Goal: Find specific page/section: Find specific page/section

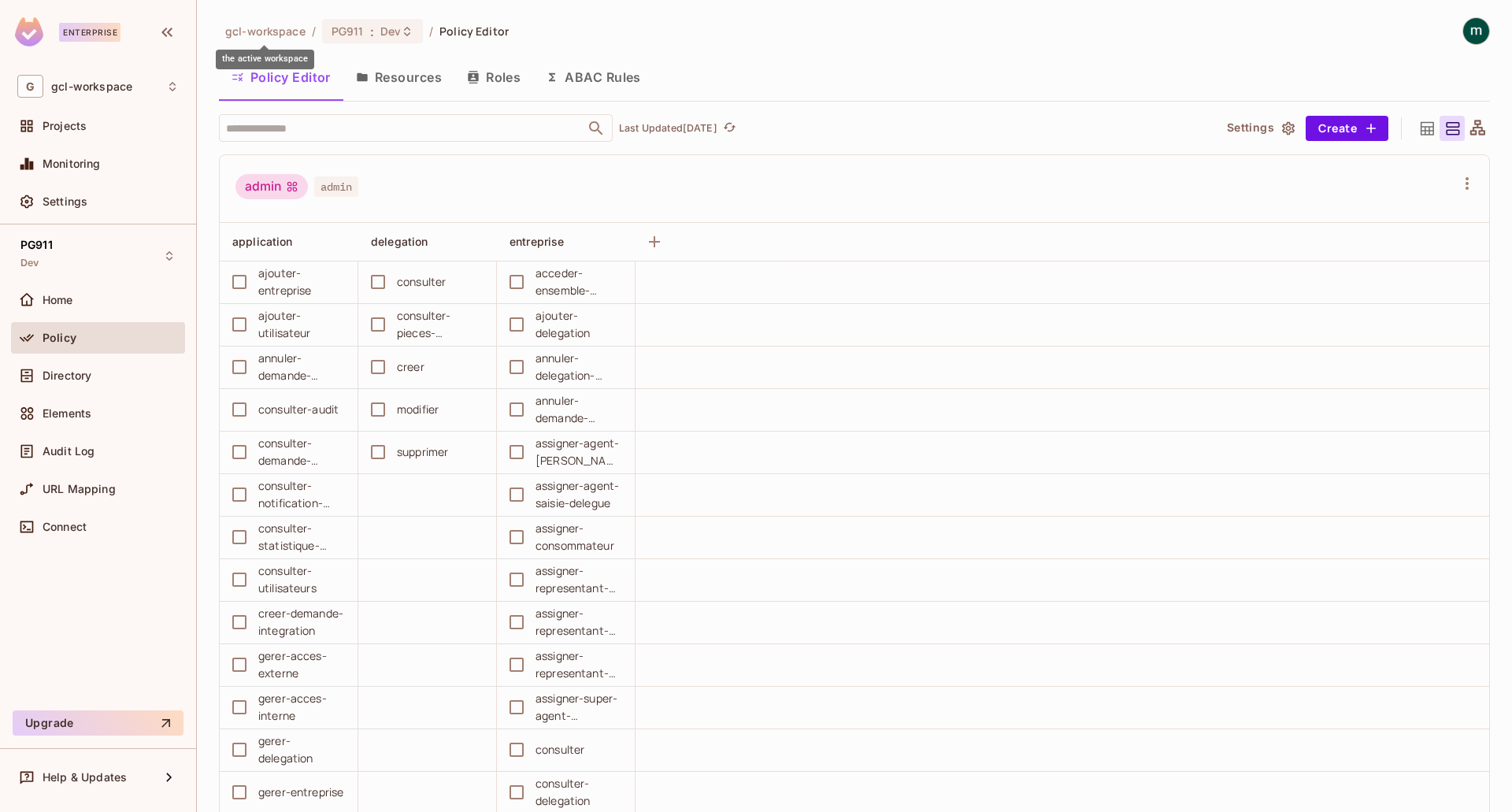
click at [260, 28] on span "gcl-workspace" at bounding box center [265, 31] width 80 height 15
click at [348, 29] on span "PG911" at bounding box center [347, 31] width 33 height 15
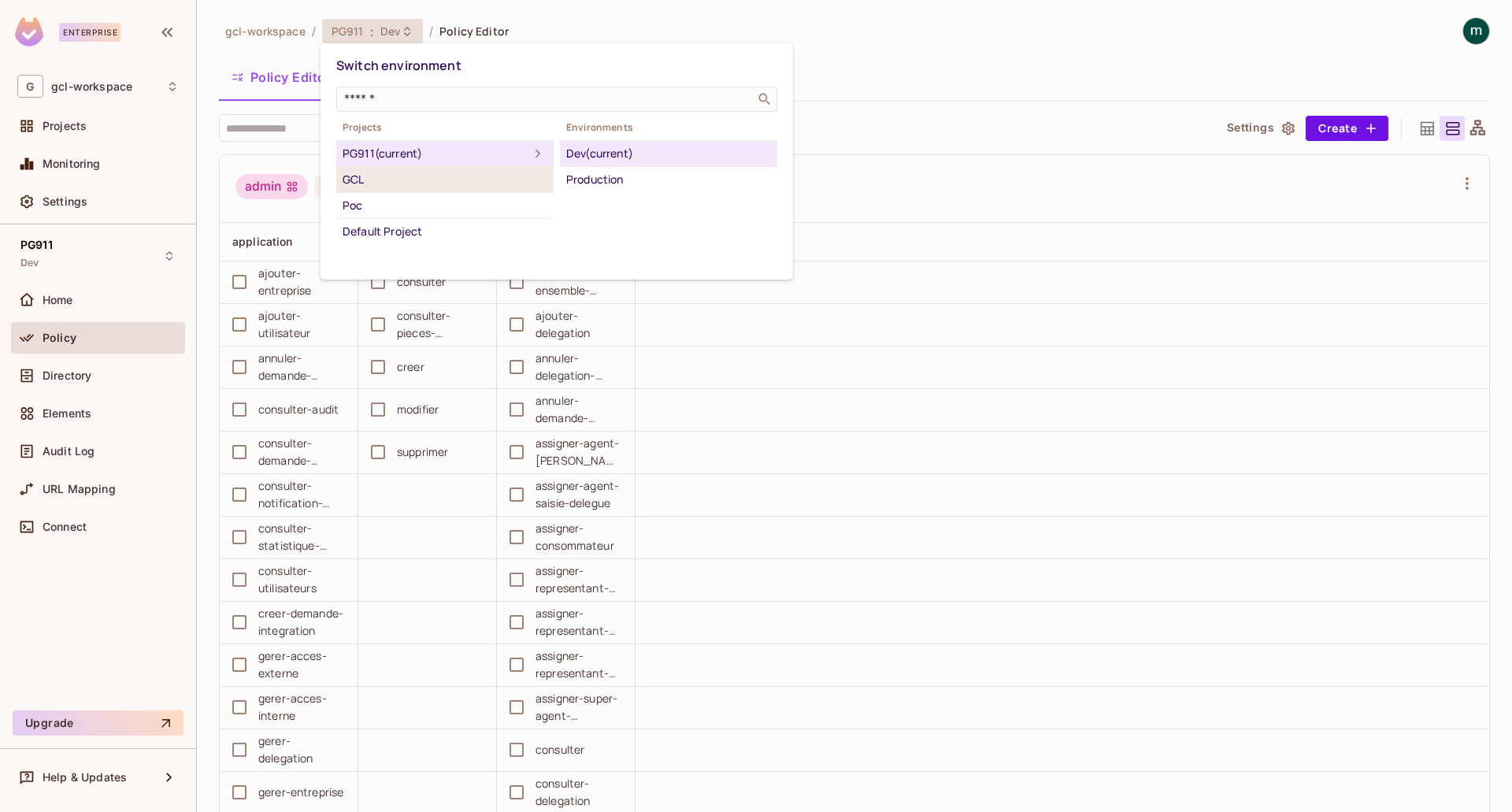
click at [379, 182] on div "GCL" at bounding box center [445, 180] width 205 height 19
click at [530, 181] on icon at bounding box center [538, 180] width 19 height 19
click at [381, 160] on div "PG911 (current)" at bounding box center [445, 153] width 205 height 19
